Goal: Use online tool/utility: Utilize a website feature to perform a specific function

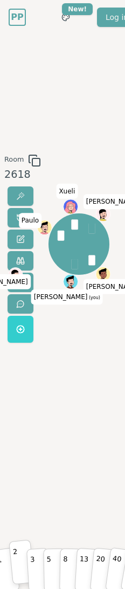
click at [20, 565] on button "2" at bounding box center [22, 561] width 26 height 45
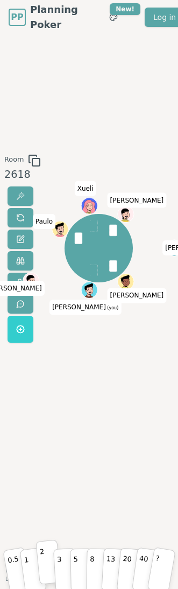
click at [43, 560] on p "2" at bounding box center [43, 562] width 8 height 37
click at [50, 552] on button "2" at bounding box center [49, 561] width 26 height 45
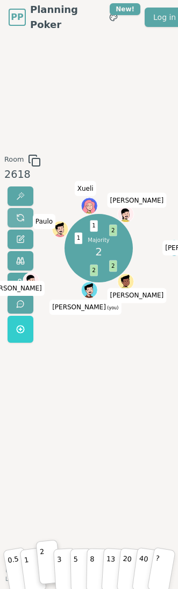
click at [23, 216] on span at bounding box center [20, 217] width 9 height 9
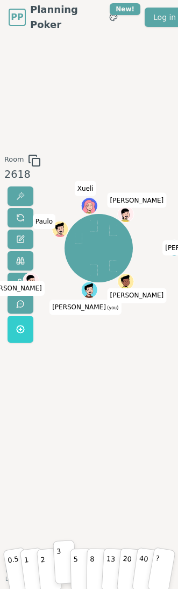
click at [63, 570] on button "3" at bounding box center [65, 562] width 24 height 44
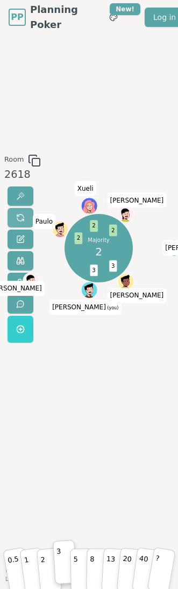
click at [12, 217] on button at bounding box center [21, 217] width 26 height 19
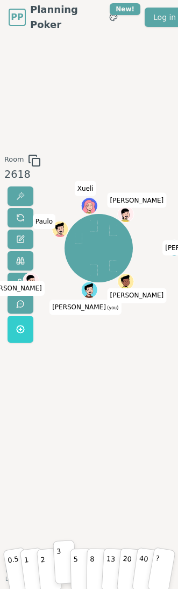
click at [57, 559] on p "3" at bounding box center [59, 562] width 6 height 37
click at [58, 556] on p "3" at bounding box center [59, 562] width 6 height 37
click at [41, 556] on p "2" at bounding box center [43, 562] width 8 height 37
click at [61, 565] on button "3" at bounding box center [65, 562] width 24 height 44
click at [31, 551] on button "1" at bounding box center [31, 562] width 27 height 46
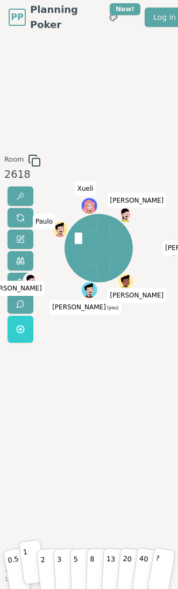
click at [30, 578] on button "1" at bounding box center [31, 562] width 27 height 46
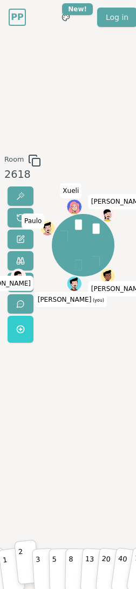
click at [25, 566] on button "2" at bounding box center [27, 561] width 26 height 45
click at [11, 565] on button "1" at bounding box center [10, 562] width 27 height 46
